Goal: Check status: Check status

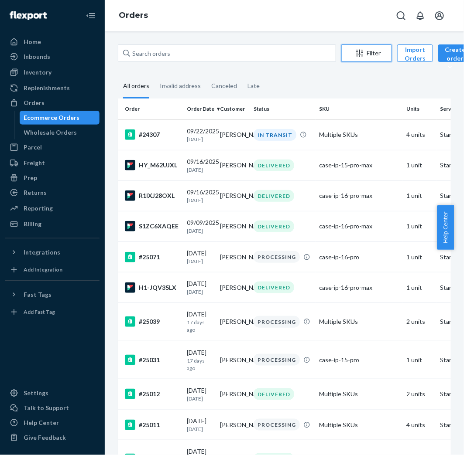
click at [355, 54] on icon "Filter" at bounding box center [359, 53] width 9 height 9
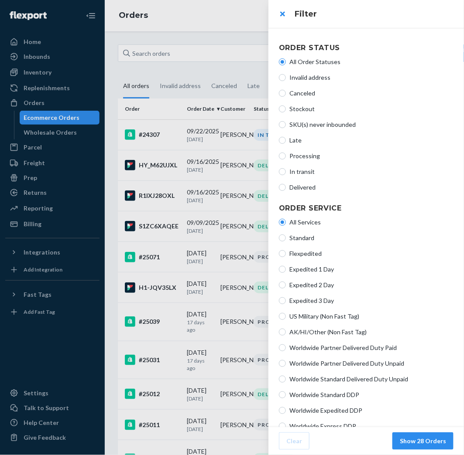
click at [324, 154] on span "Processing" at bounding box center [371, 156] width 164 height 9
click at [286, 154] on input "Processing" at bounding box center [282, 156] width 7 height 7
radio input "true"
radio input "false"
click at [411, 441] on button "Show 5 Orders" at bounding box center [425, 441] width 58 height 17
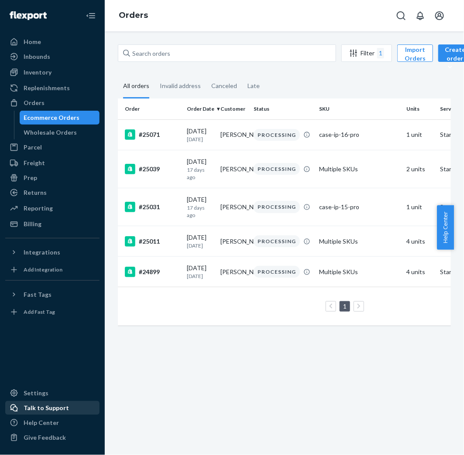
click at [46, 412] on div "Talk to Support" at bounding box center [46, 408] width 45 height 9
click at [0, 0] on div "Home Inbounds Shipping Plans Problems Inventory Products Replenishments Orders …" at bounding box center [52, 227] width 105 height 455
click at [63, 409] on div "Talk to Support" at bounding box center [46, 408] width 45 height 9
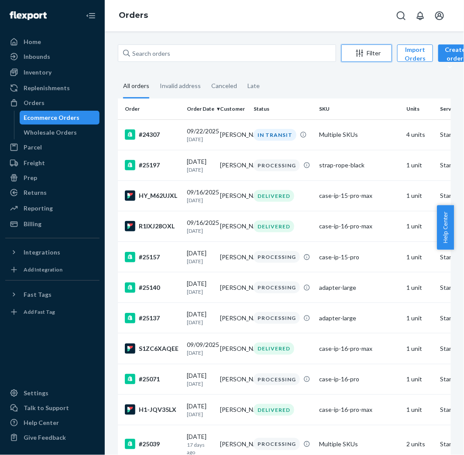
click at [377, 52] on div "Filter" at bounding box center [367, 53] width 50 height 9
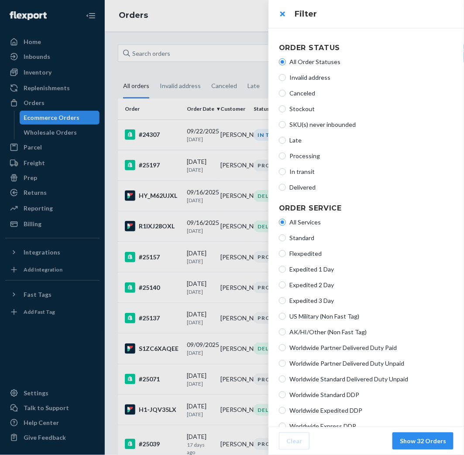
click at [303, 159] on span "Processing" at bounding box center [371, 156] width 164 height 9
click at [286, 159] on input "Processing" at bounding box center [282, 156] width 7 height 7
radio input "true"
radio input "false"
drag, startPoint x: 418, startPoint y: 442, endPoint x: 418, endPoint y: 432, distance: 9.6
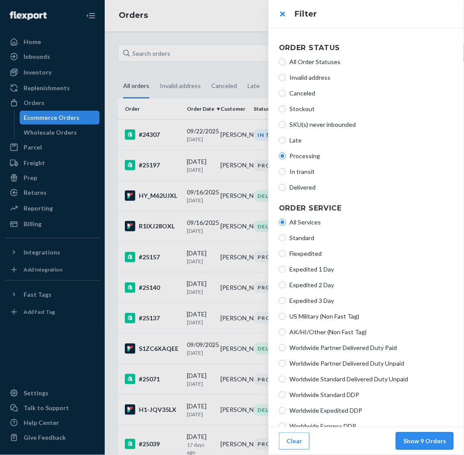
click at [418, 442] on button "Show 9 Orders" at bounding box center [425, 441] width 58 height 17
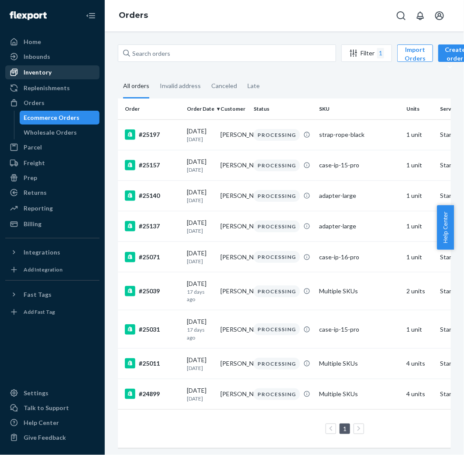
click at [67, 76] on div "Inventory" at bounding box center [52, 72] width 92 height 12
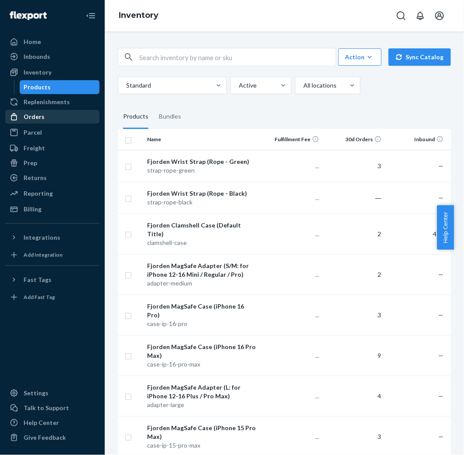
click at [36, 113] on div "Orders" at bounding box center [34, 117] width 21 height 9
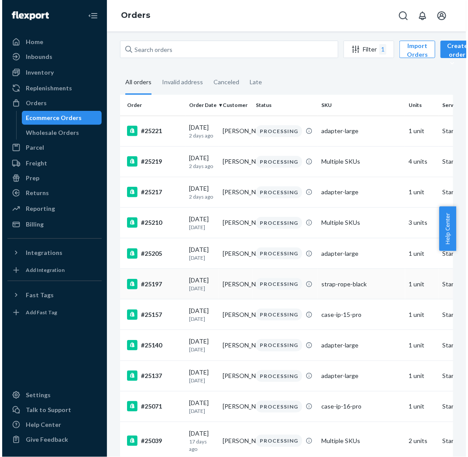
scroll to position [16, 0]
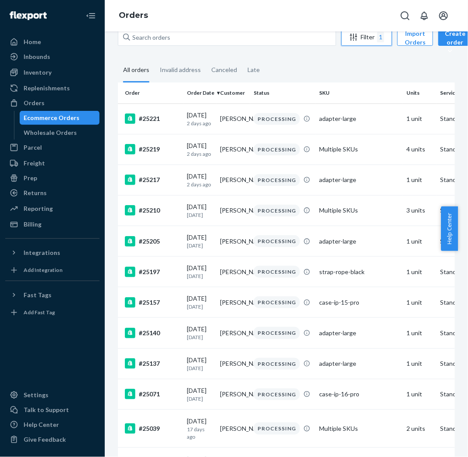
click at [376, 44] on button "Filter 1" at bounding box center [366, 36] width 51 height 17
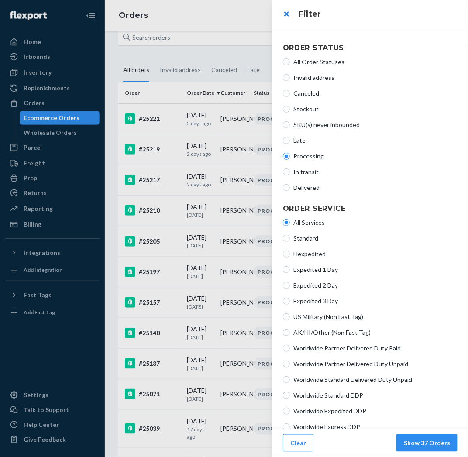
click at [317, 169] on span "In transit" at bounding box center [375, 172] width 164 height 9
click at [290, 169] on input "In transit" at bounding box center [286, 171] width 7 height 7
radio input "true"
click at [315, 161] on div "All Order Statuses Invalid address Canceled Stockout SKU(s) never inbounded Lat…" at bounding box center [370, 124] width 175 height 141
click at [316, 158] on span "Processing" at bounding box center [375, 156] width 164 height 9
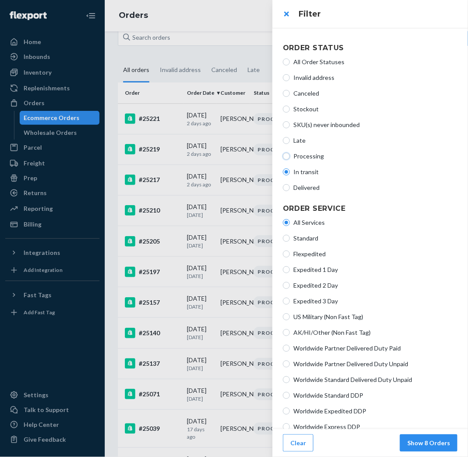
click at [290, 158] on input "Processing" at bounding box center [286, 156] width 7 height 7
radio input "true"
radio input "false"
click at [424, 430] on footer "Clear Show 16 Orders" at bounding box center [369, 443] width 195 height 28
click at [424, 435] on button "Show 16 Orders" at bounding box center [426, 442] width 61 height 17
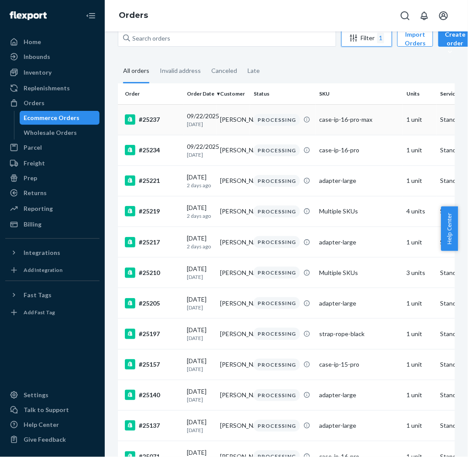
scroll to position [0, 0]
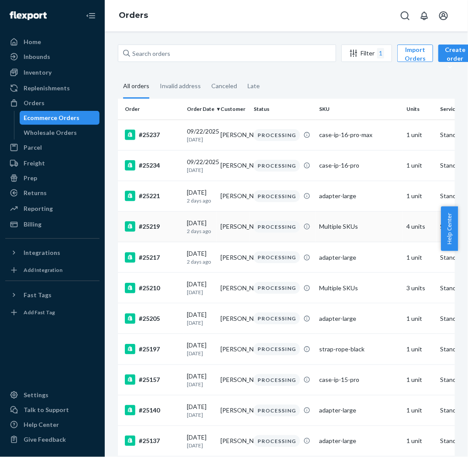
click at [357, 233] on td "Multiple SKUs" at bounding box center [358, 226] width 87 height 31
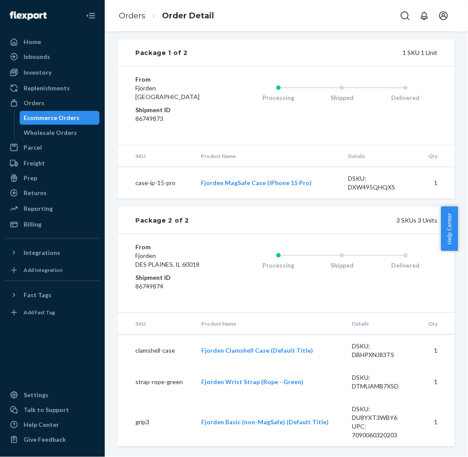
scroll to position [545, 0]
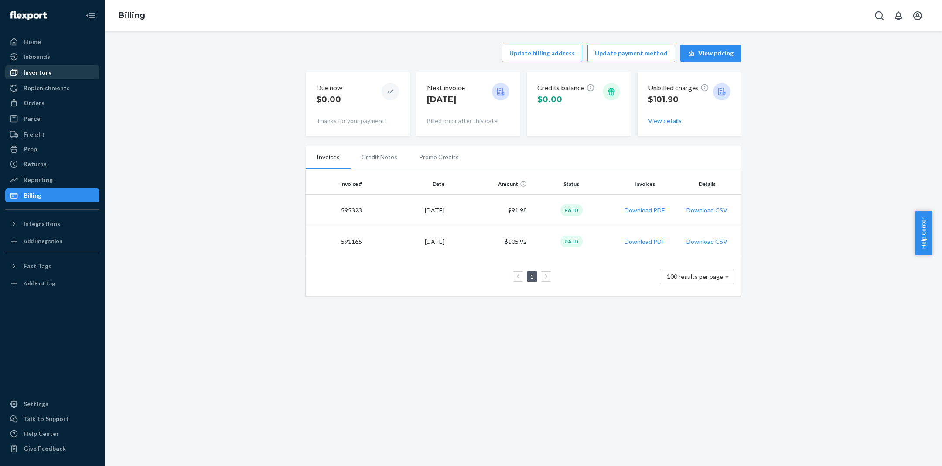
click at [75, 68] on div "Inventory" at bounding box center [52, 72] width 92 height 12
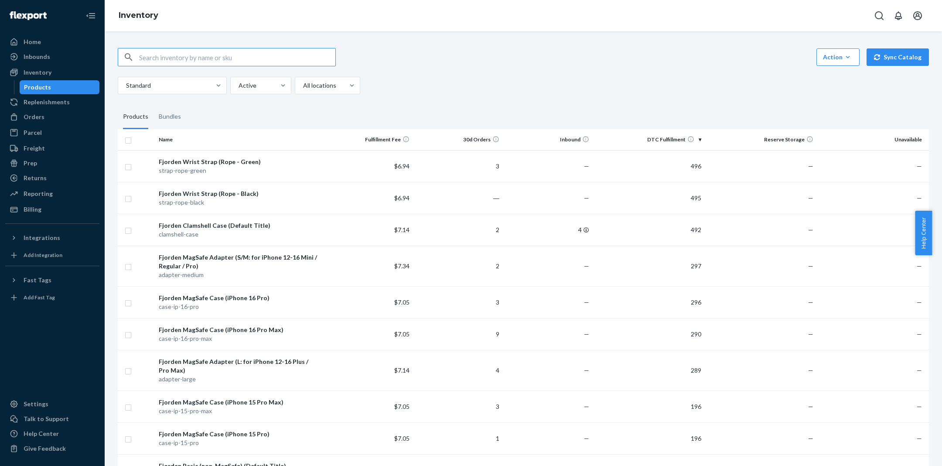
click at [242, 57] on input "text" at bounding box center [237, 56] width 196 height 17
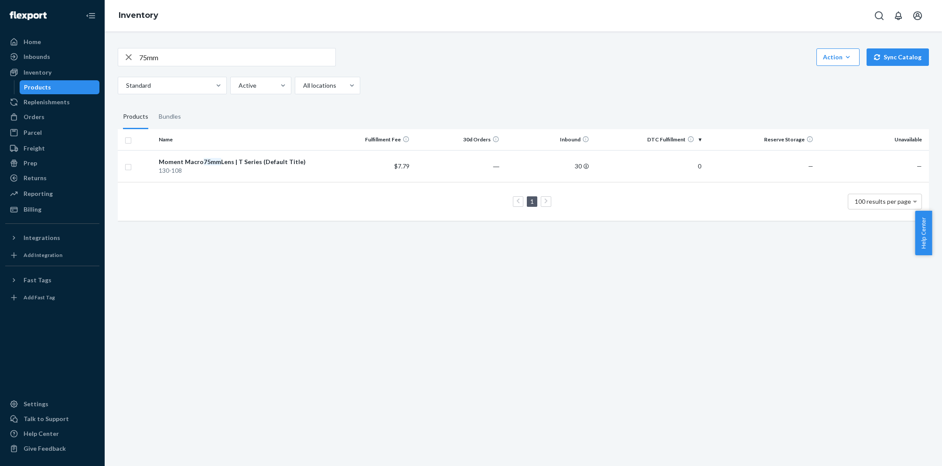
click at [234, 61] on input "75mm" at bounding box center [237, 56] width 196 height 17
type input "18mm"
